Goal: Task Accomplishment & Management: Complete application form

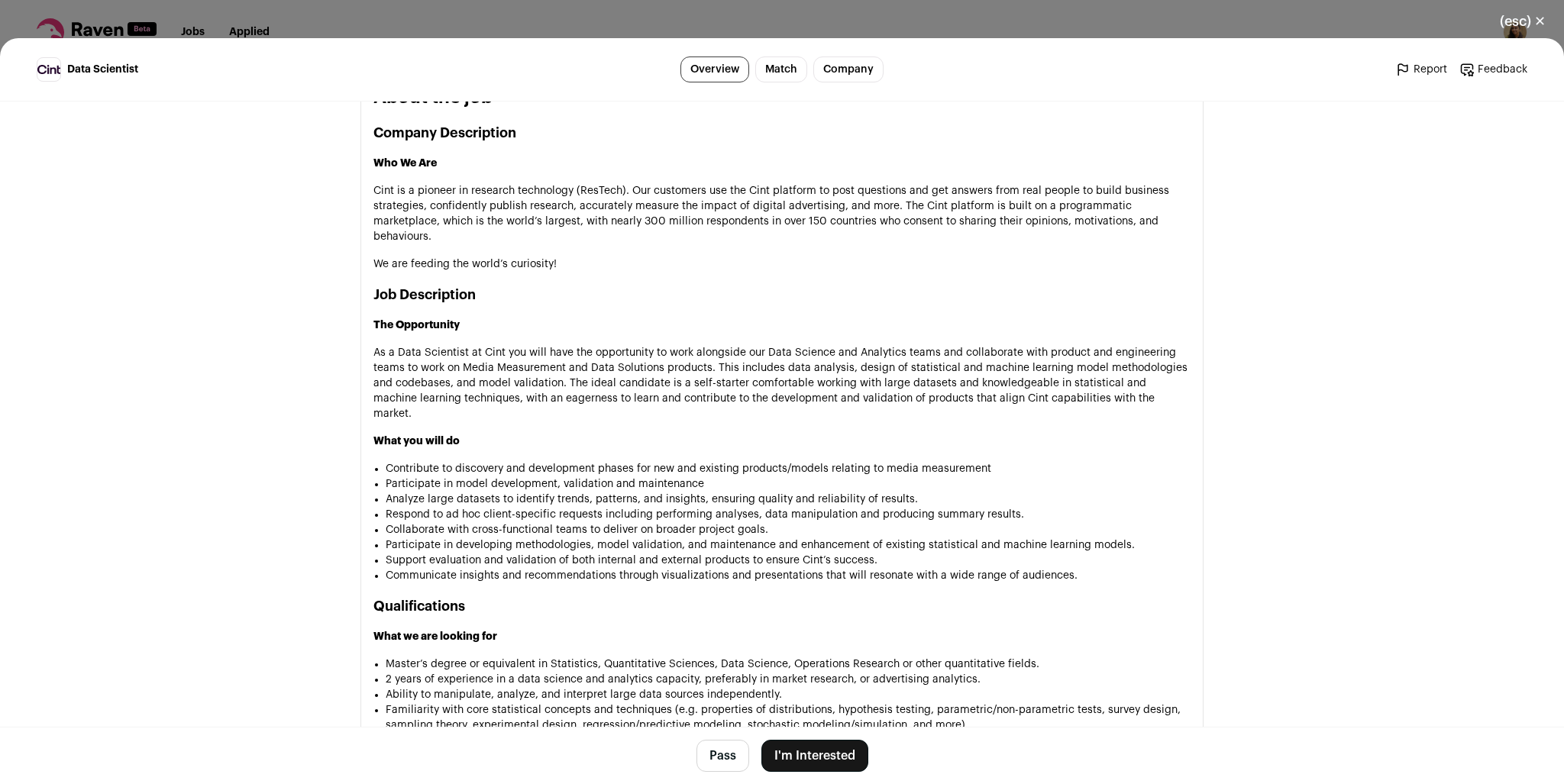
scroll to position [458, 0]
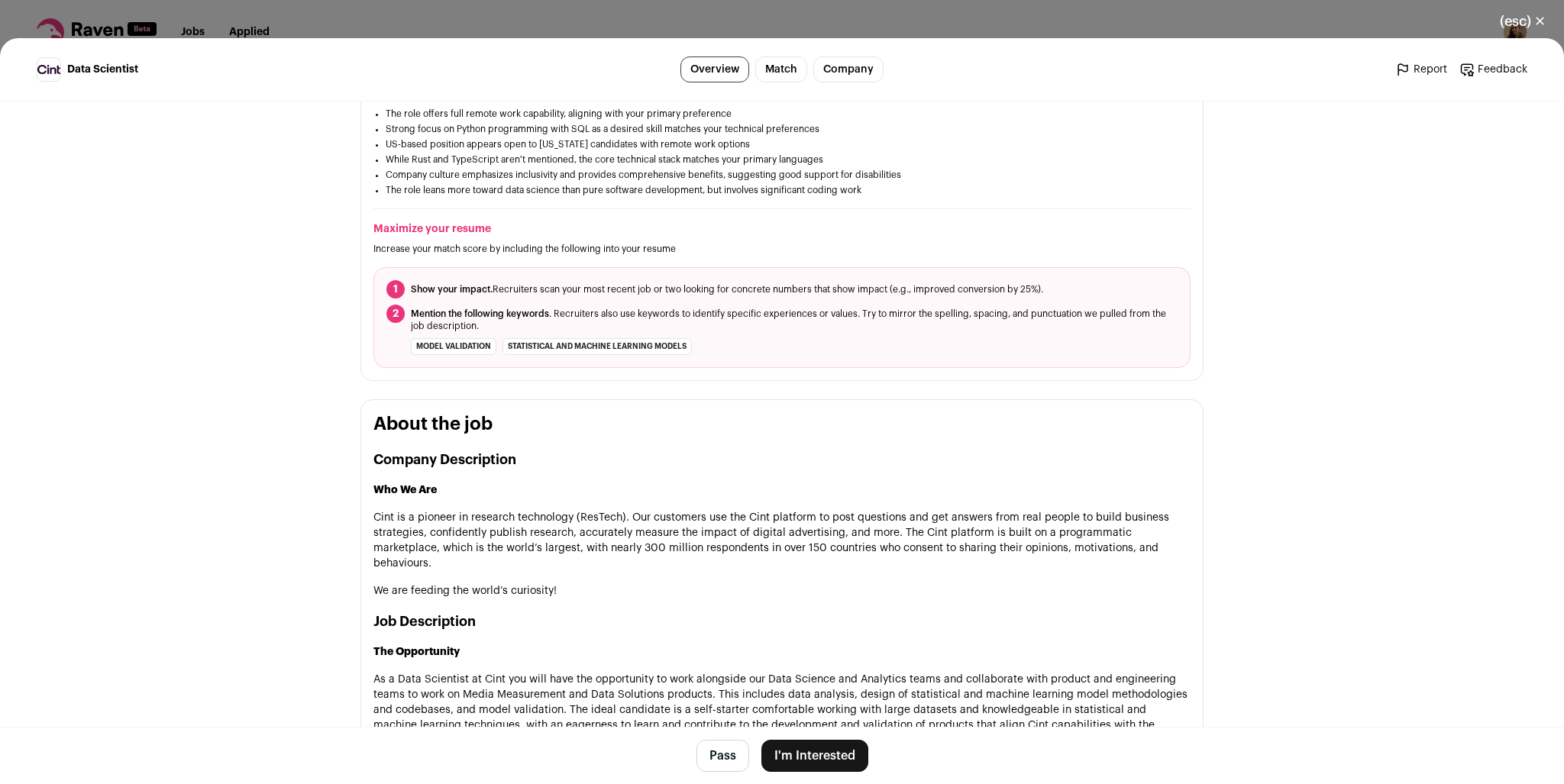
click at [831, 765] on button "I'm Interested" at bounding box center [815, 756] width 106 height 32
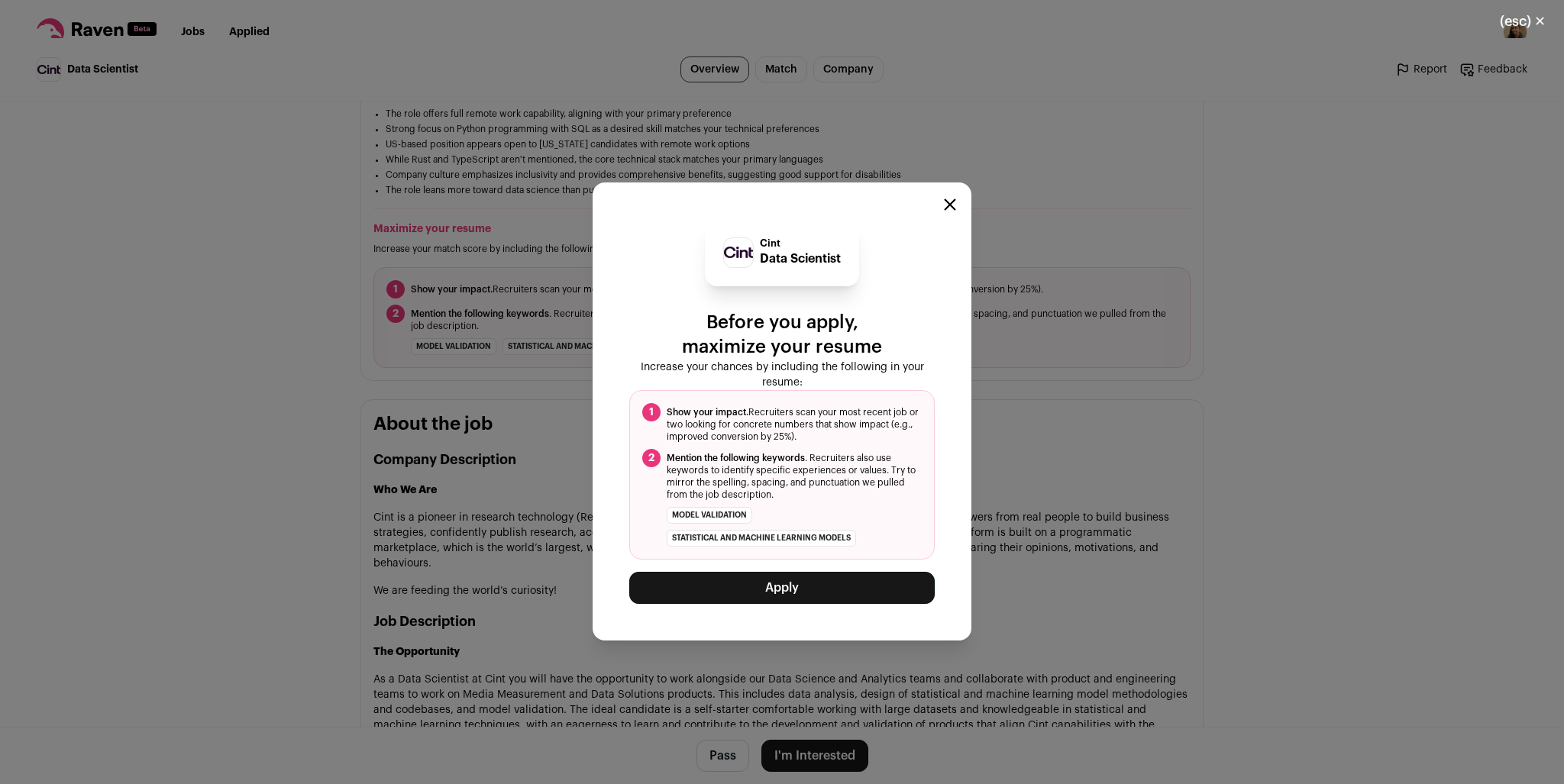
click at [847, 584] on button "Apply" at bounding box center [782, 588] width 306 height 32
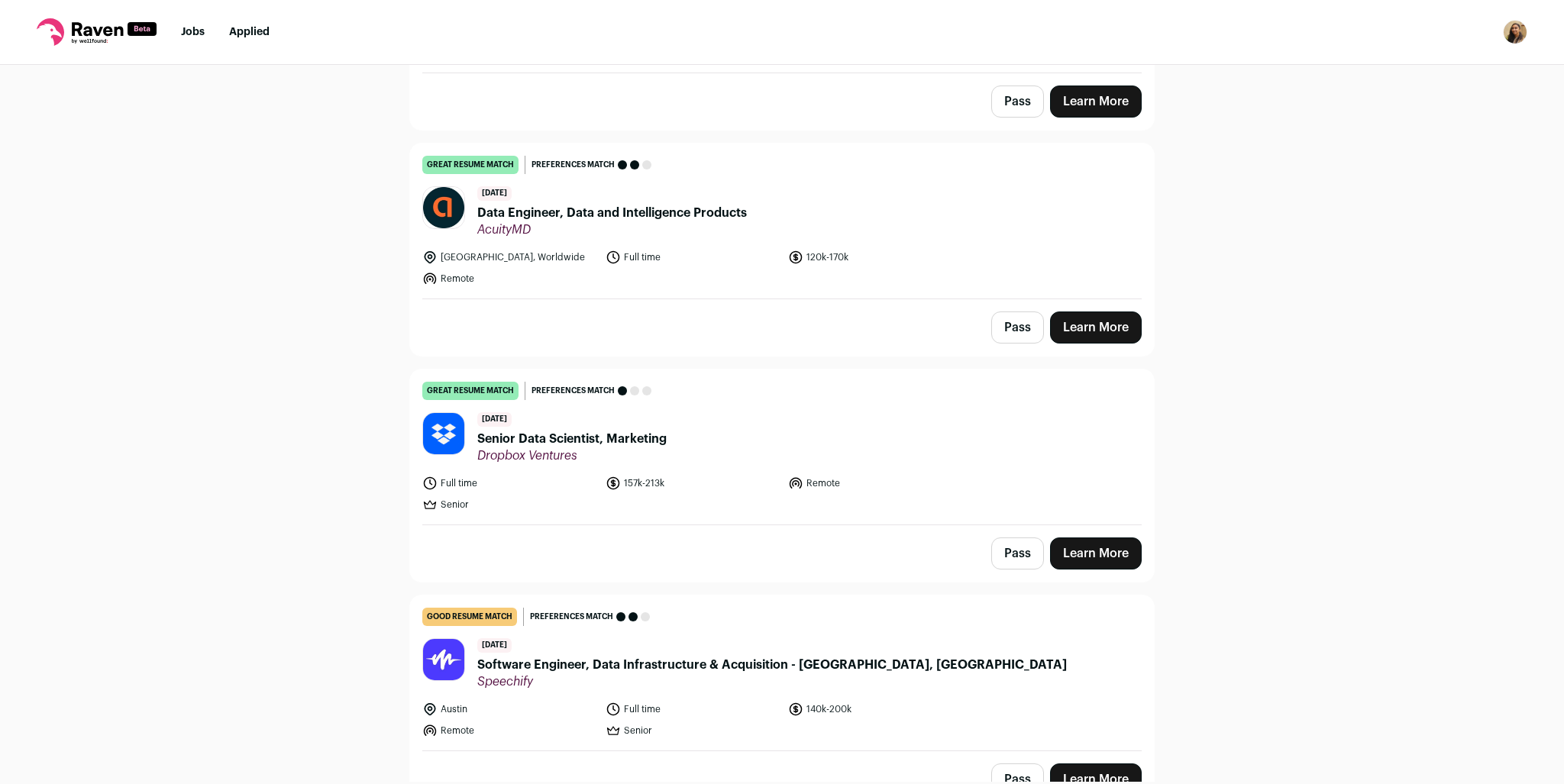
scroll to position [2138, 0]
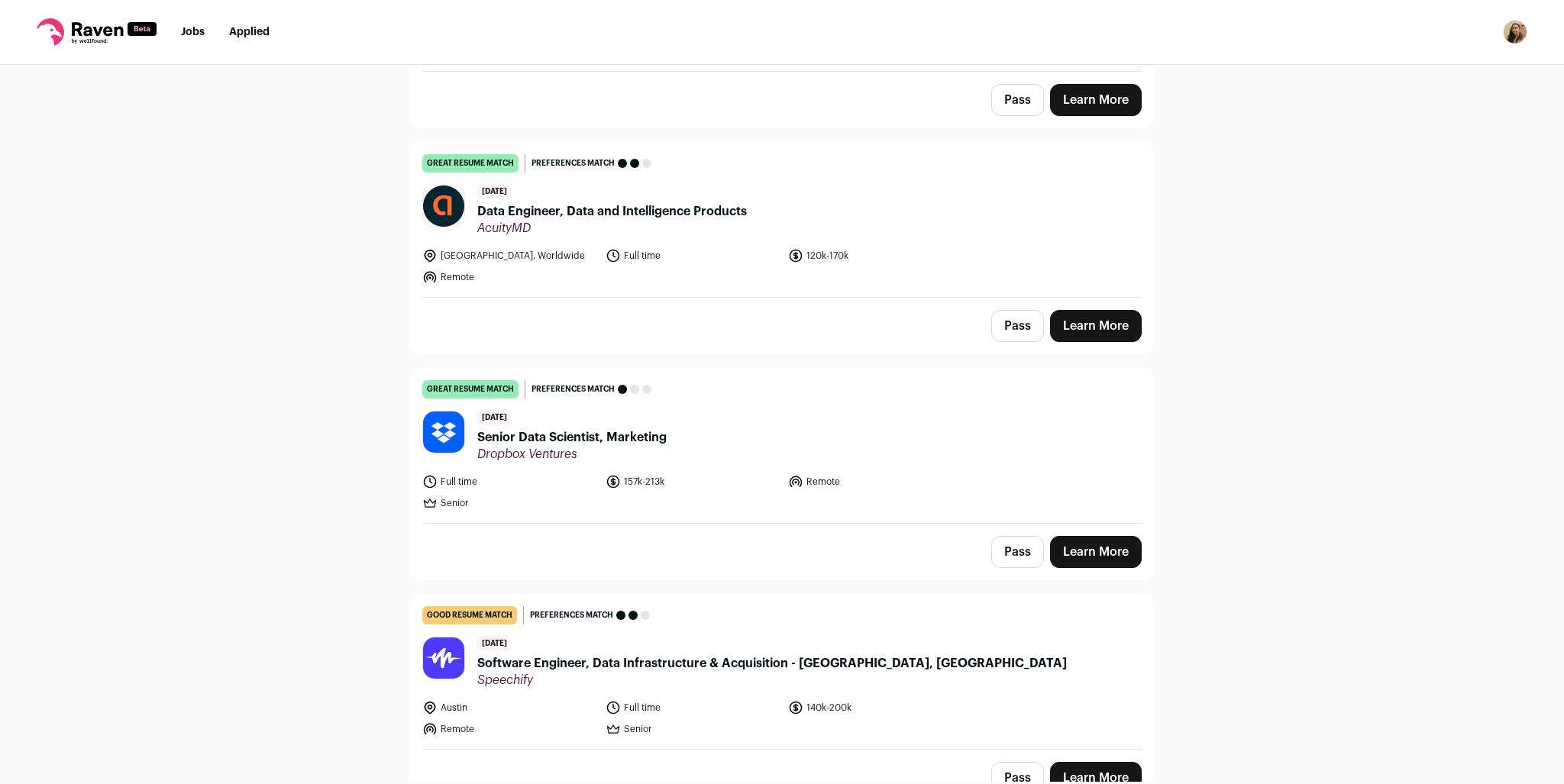
click at [1113, 310] on link "Learn More" at bounding box center [1097, 327] width 92 height 32
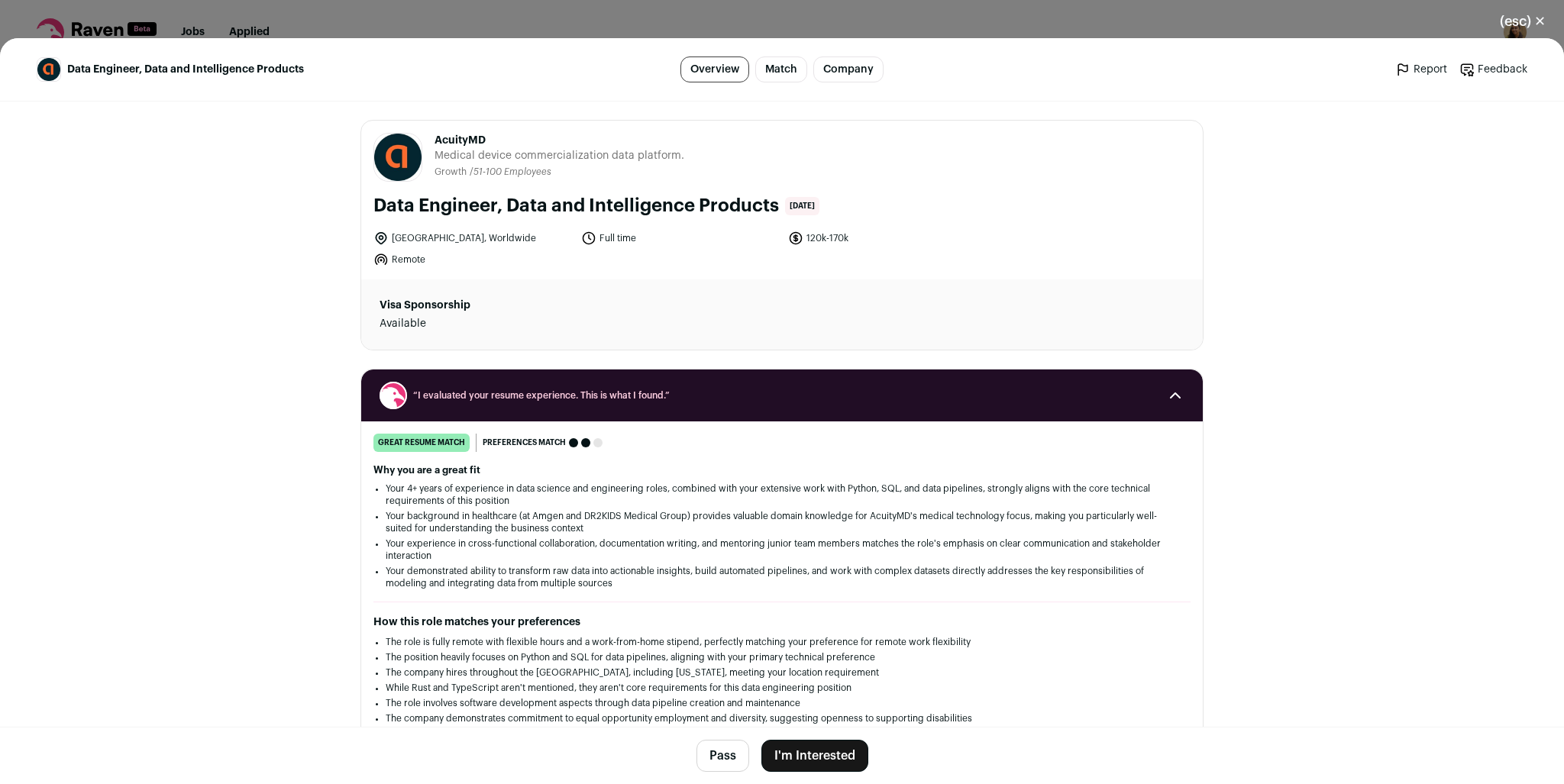
click at [800, 752] on button "I'm Interested" at bounding box center [815, 756] width 106 height 32
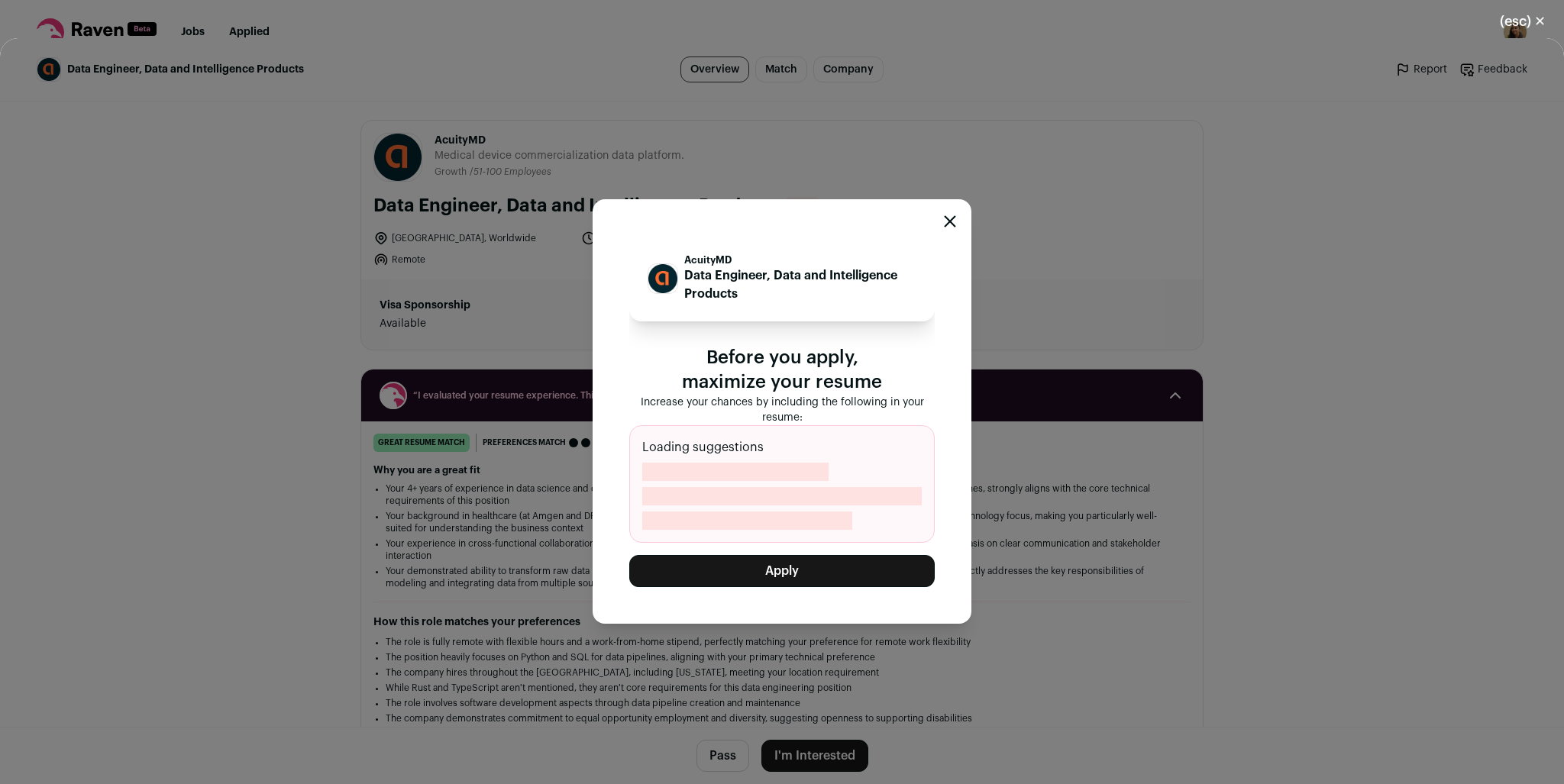
click at [771, 575] on button "Apply" at bounding box center [782, 571] width 306 height 32
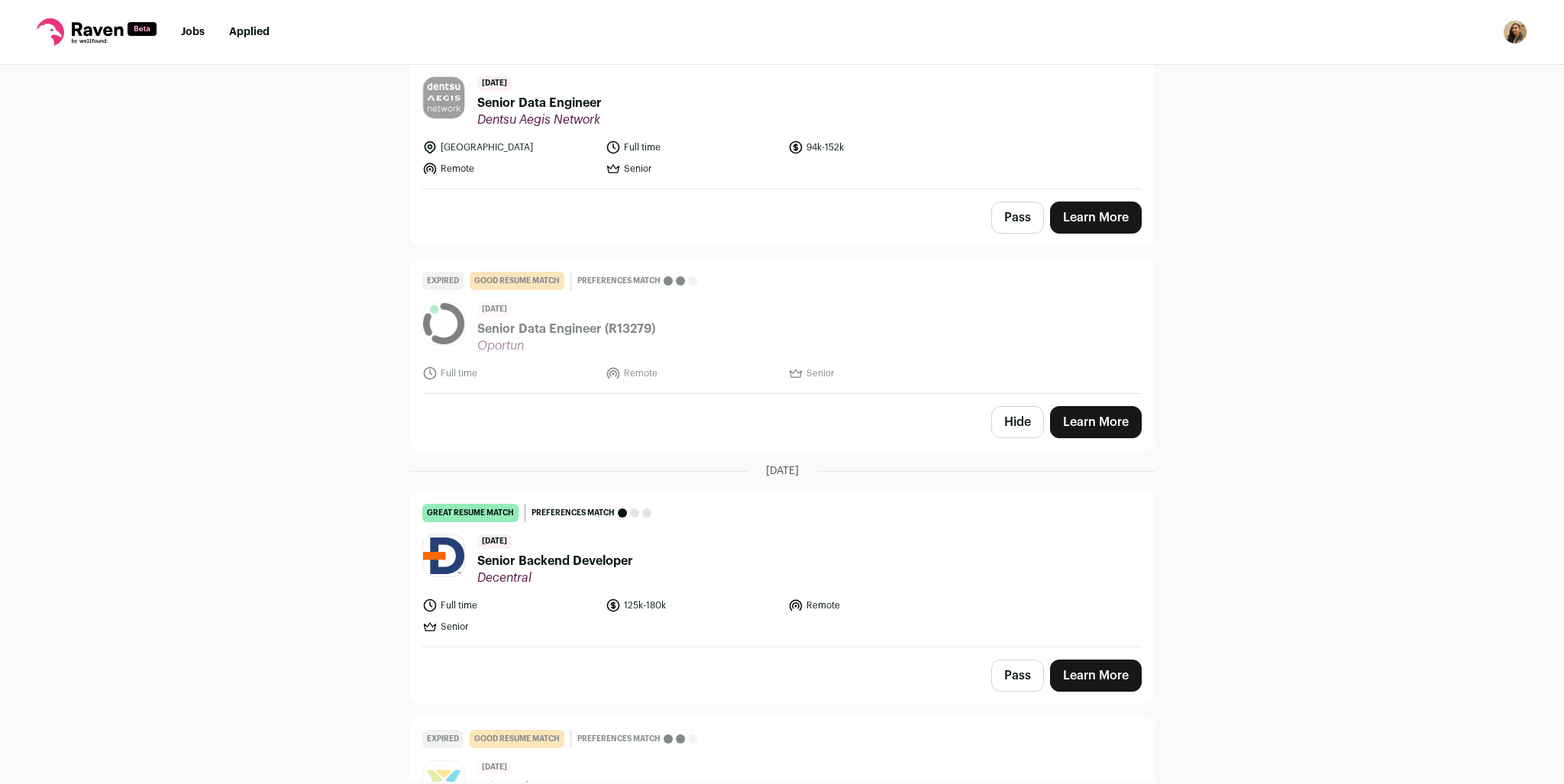
scroll to position [19277, 0]
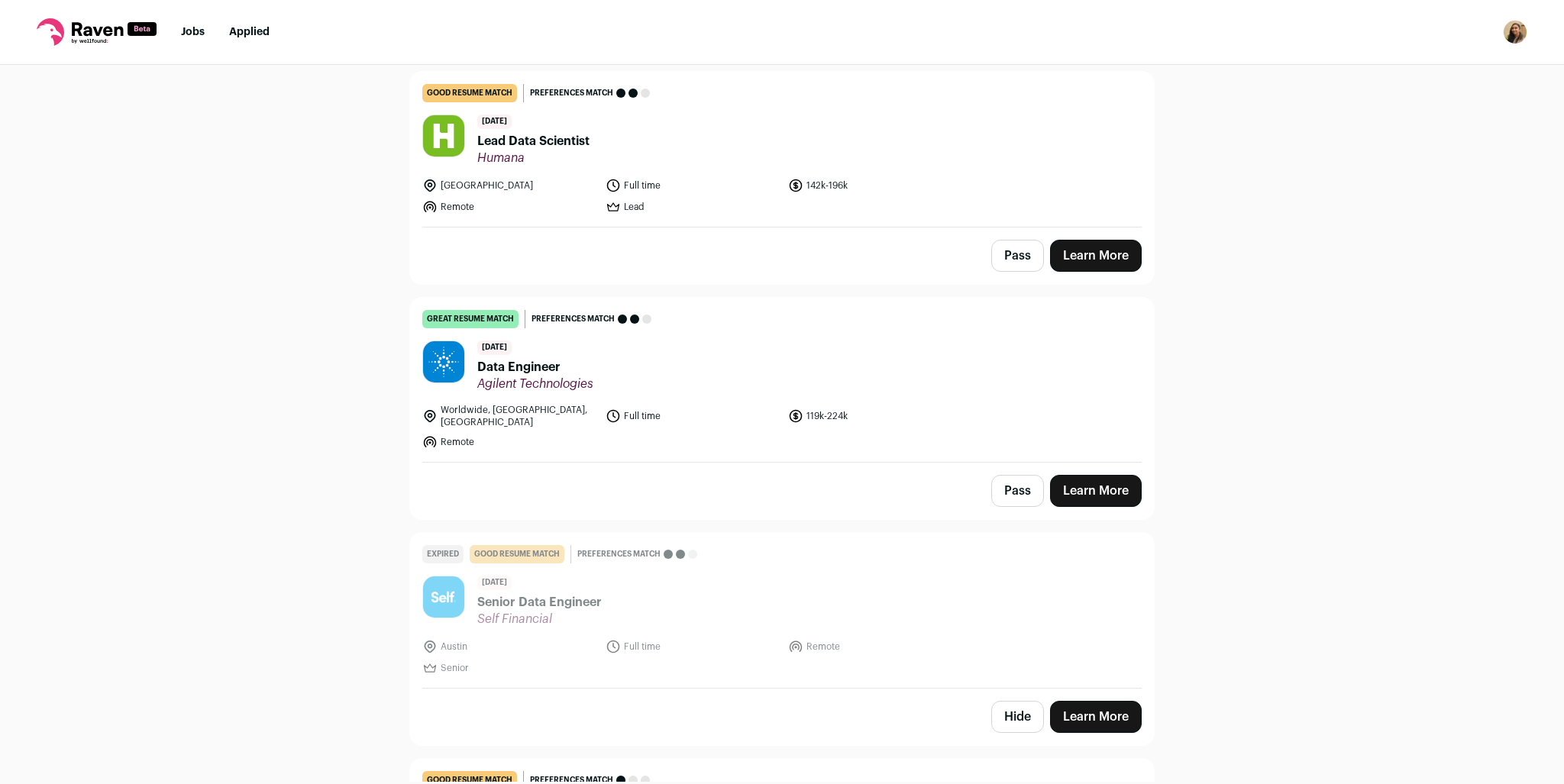
scroll to position [19052, 0]
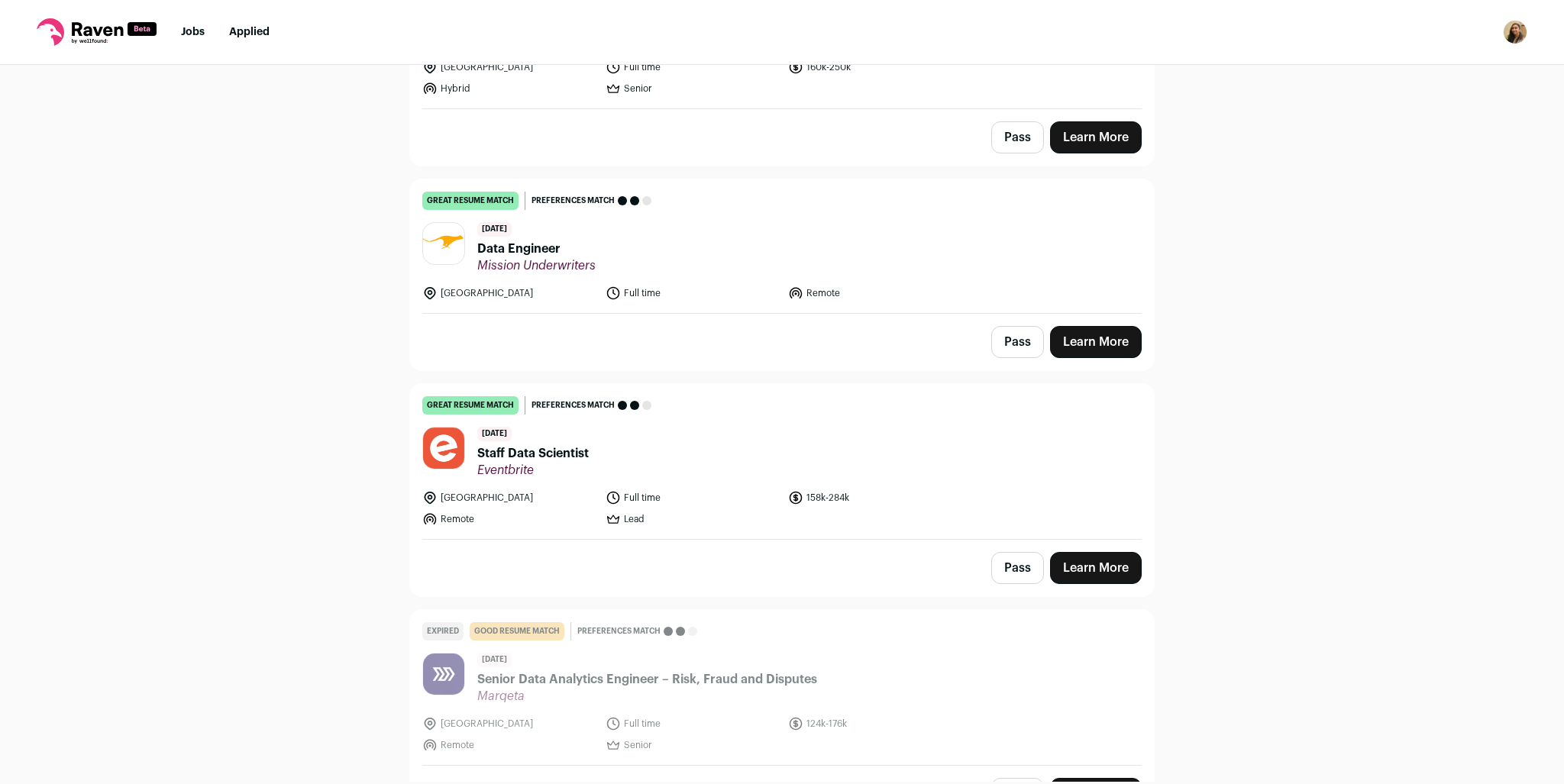
scroll to position [18828, 0]
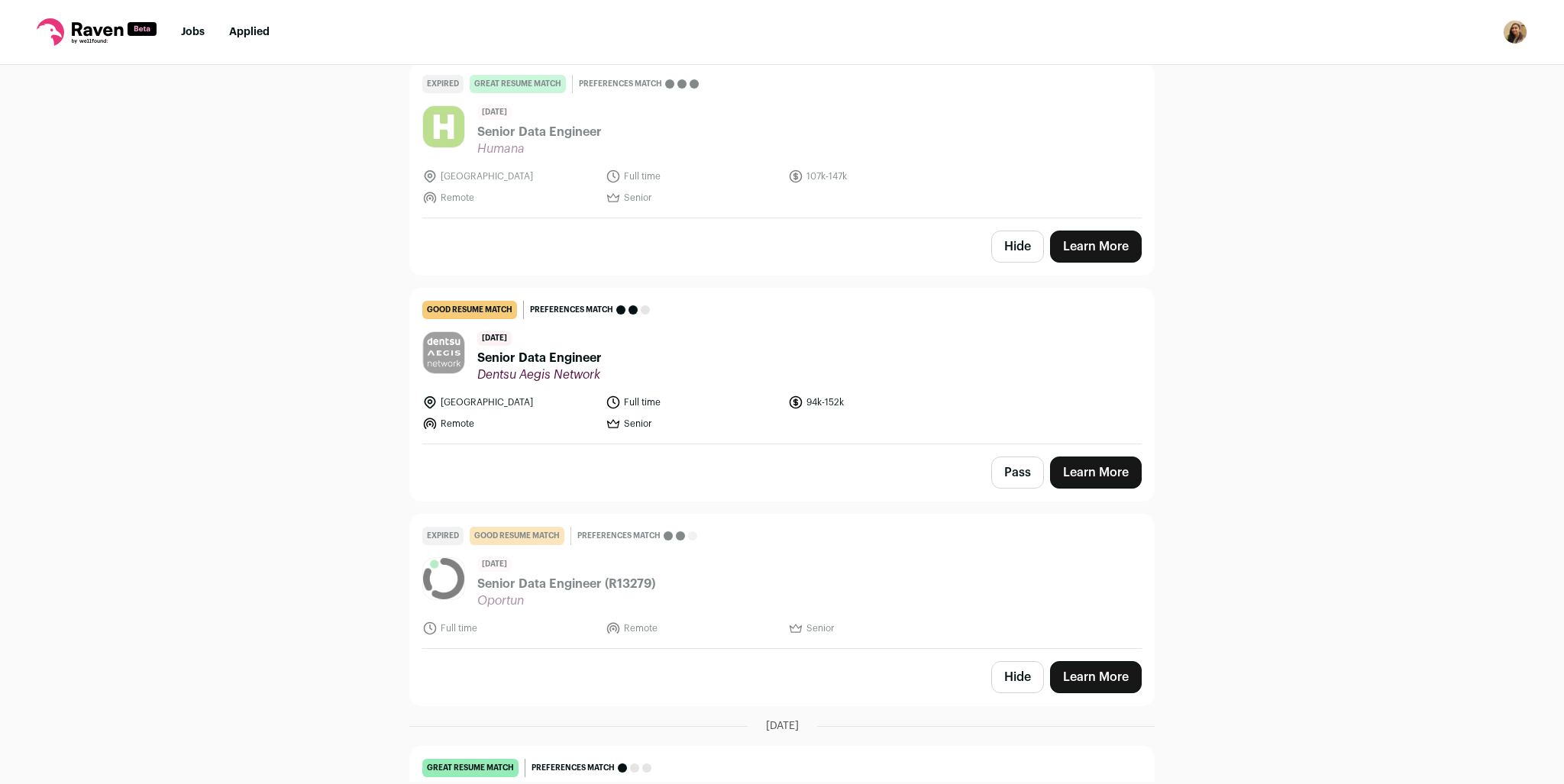
click at [1011, 661] on button "Hide" at bounding box center [1017, 678] width 52 height 32
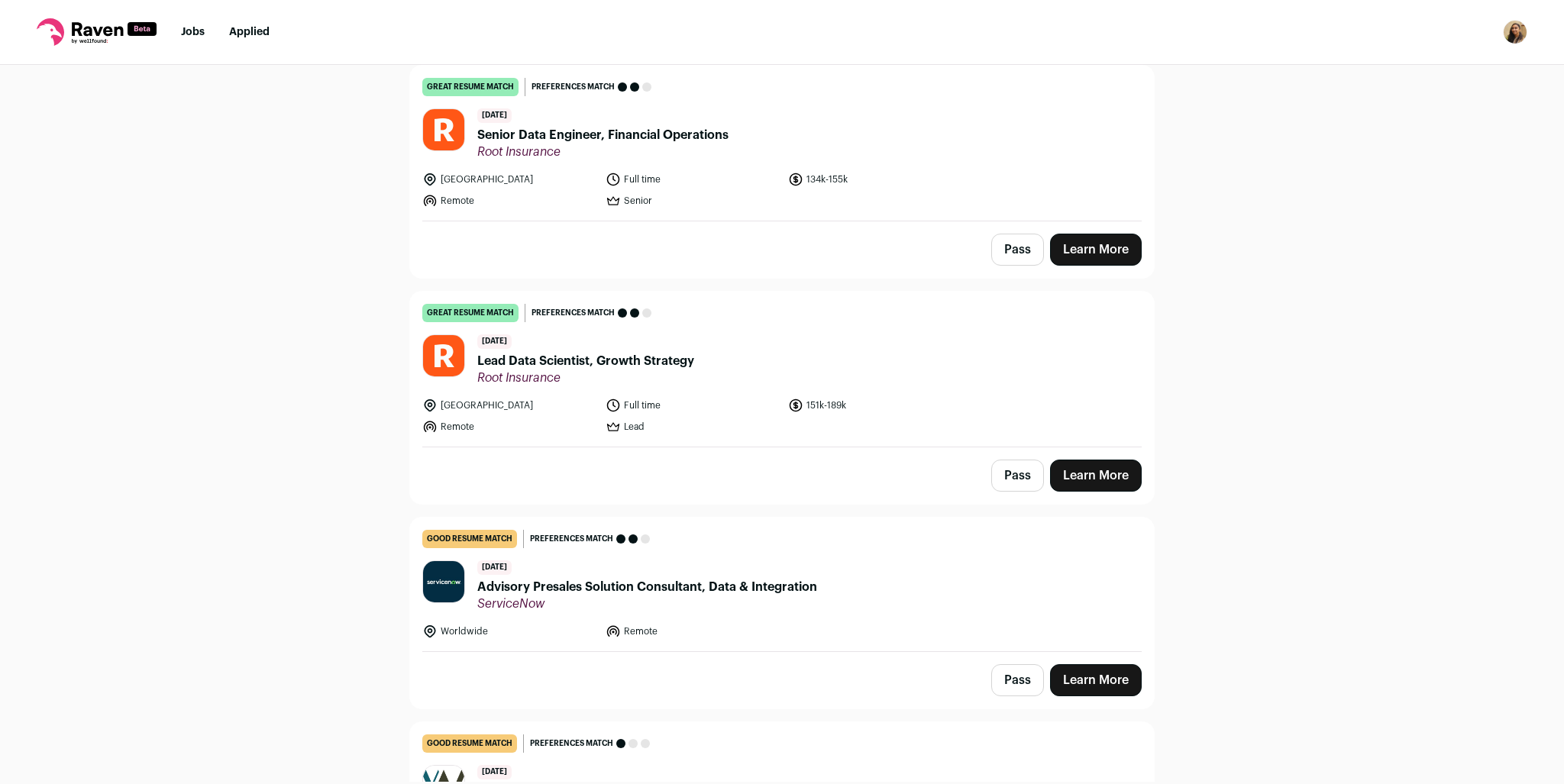
scroll to position [18625, 0]
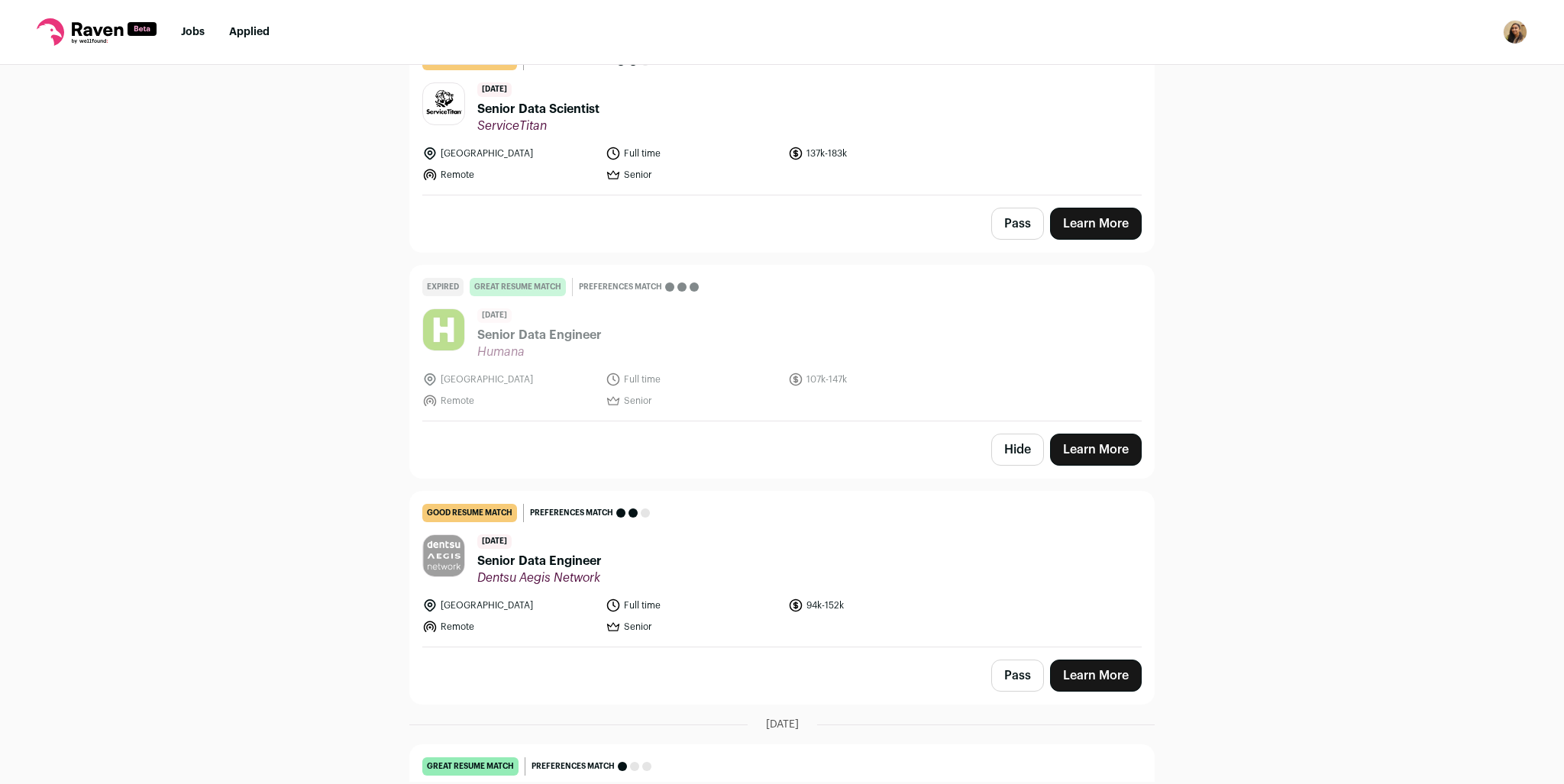
click at [1022, 434] on button "Hide" at bounding box center [1017, 450] width 52 height 32
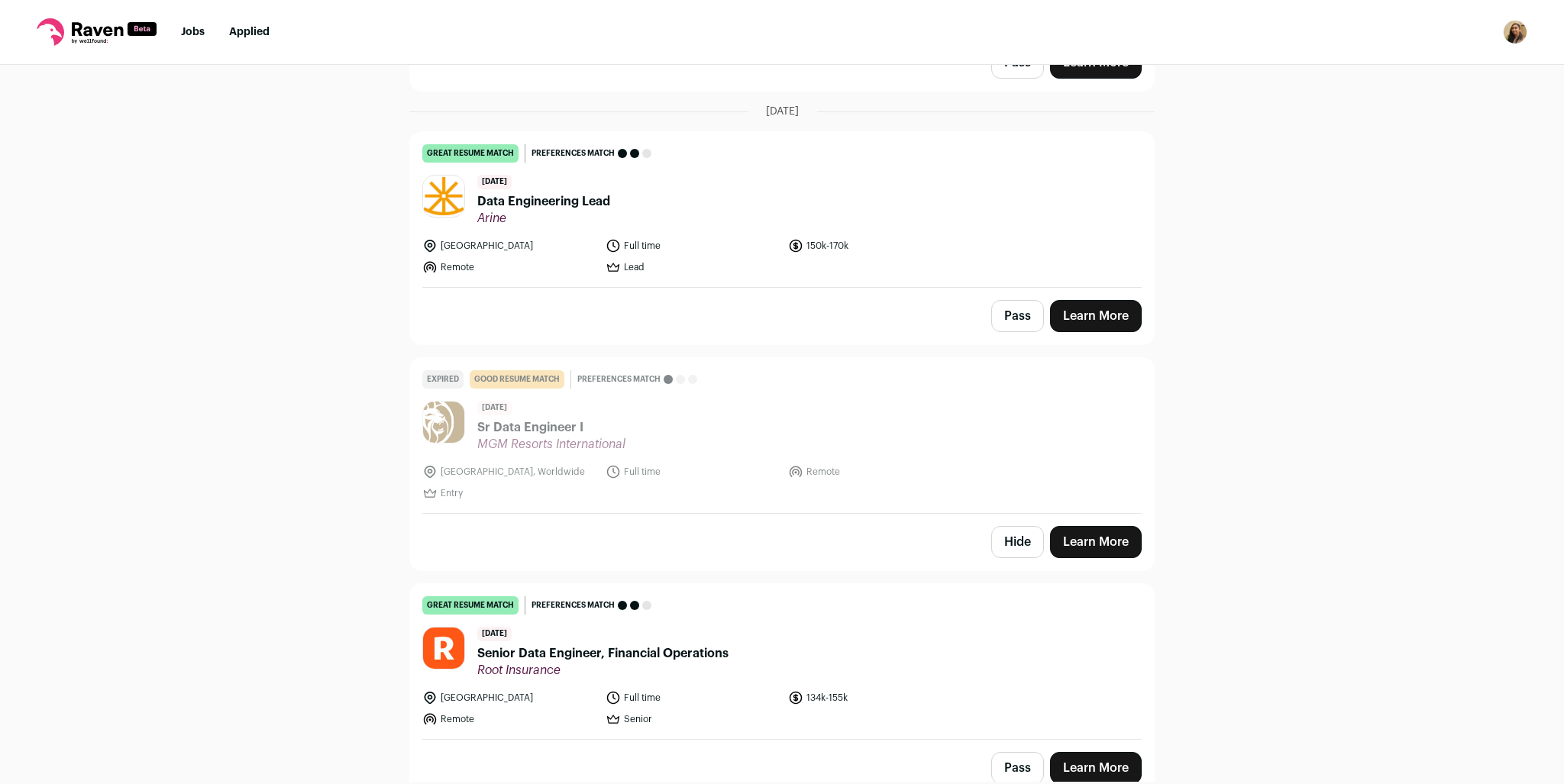
scroll to position [16186, 0]
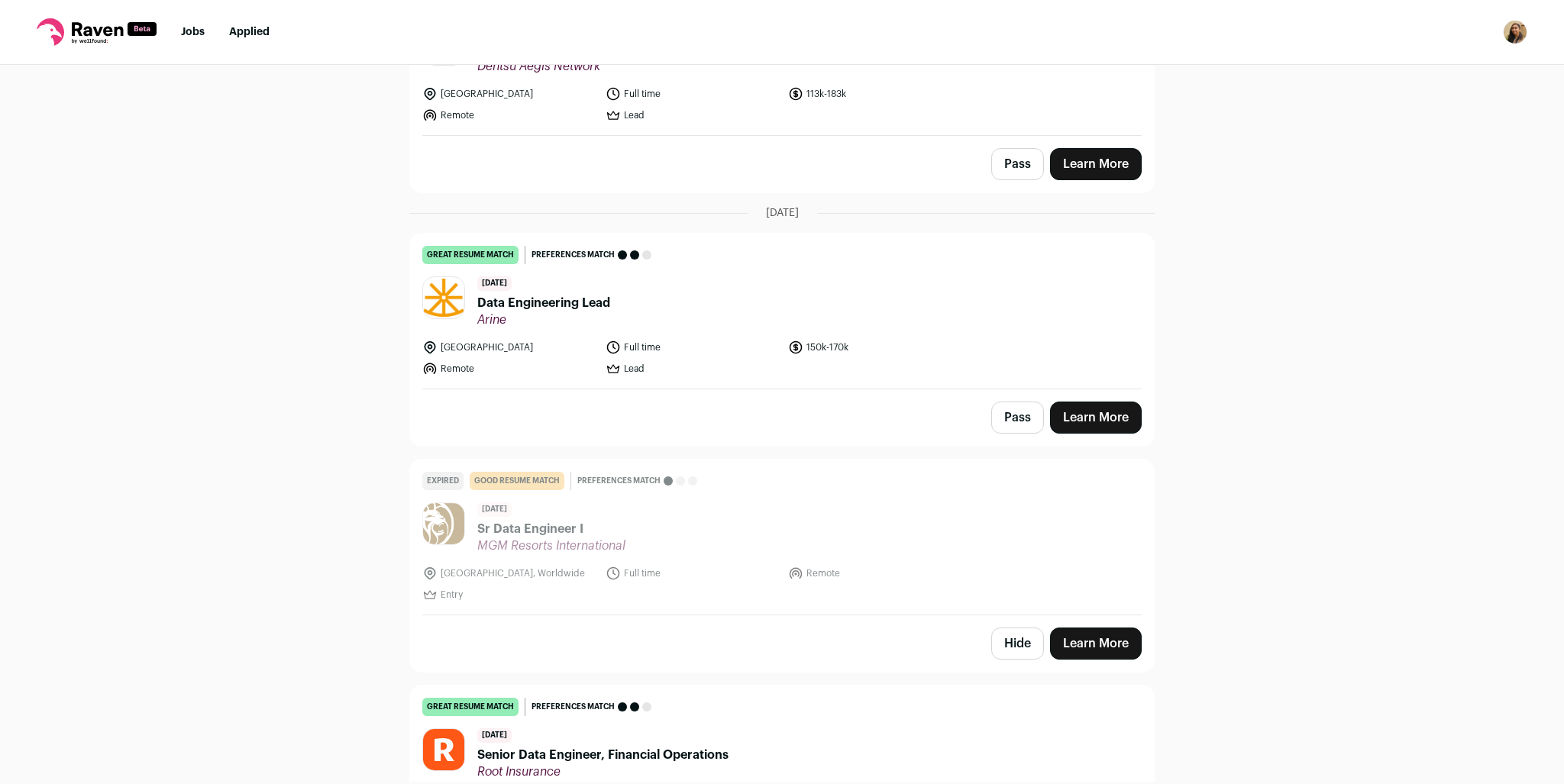
click at [994, 628] on button "Hide" at bounding box center [1017, 644] width 52 height 32
